Goal: Find specific page/section: Find contact information

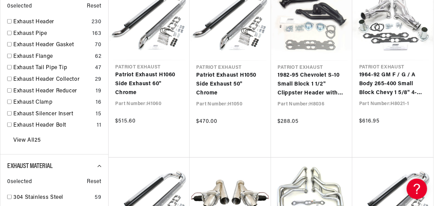
scroll to position [0, 746]
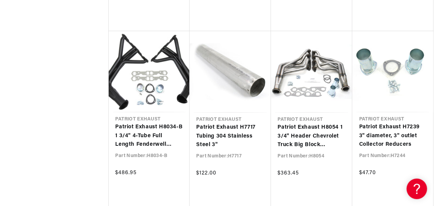
scroll to position [2292, 0]
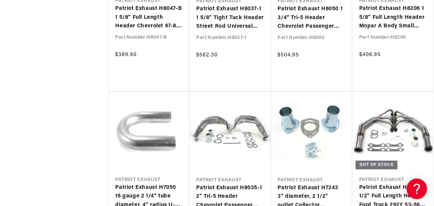
scroll to position [0, 373]
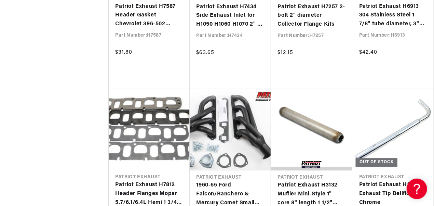
scroll to position [0, 746]
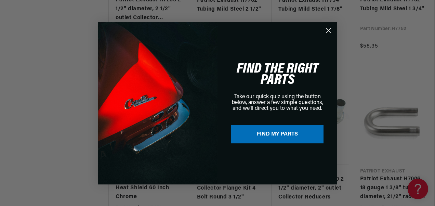
scroll to position [0, 747]
click at [330, 29] on circle "Close dialog" at bounding box center [328, 30] width 11 height 11
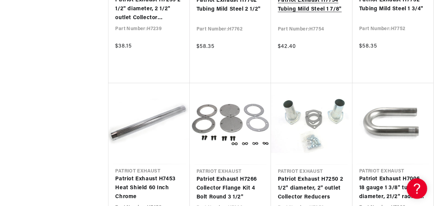
scroll to position [0, 746]
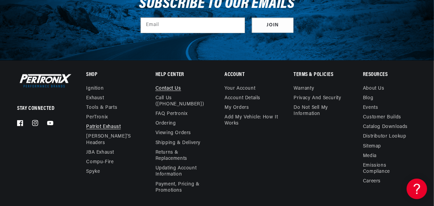
click at [165, 86] on link "Contact us" at bounding box center [169, 90] width 26 height 8
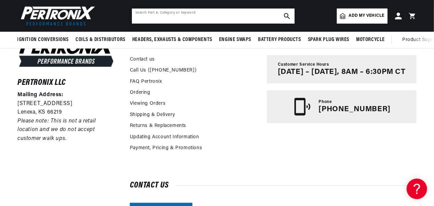
click at [186, 16] on input "text" at bounding box center [213, 16] width 163 height 15
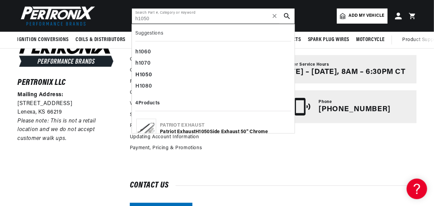
scroll to position [0, 746]
type input "h1050"
click at [285, 15] on icon "search button" at bounding box center [287, 16] width 6 height 6
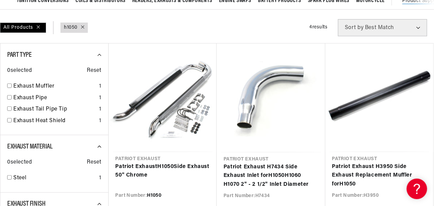
scroll to position [0, 746]
